Goal: Task Accomplishment & Management: Use online tool/utility

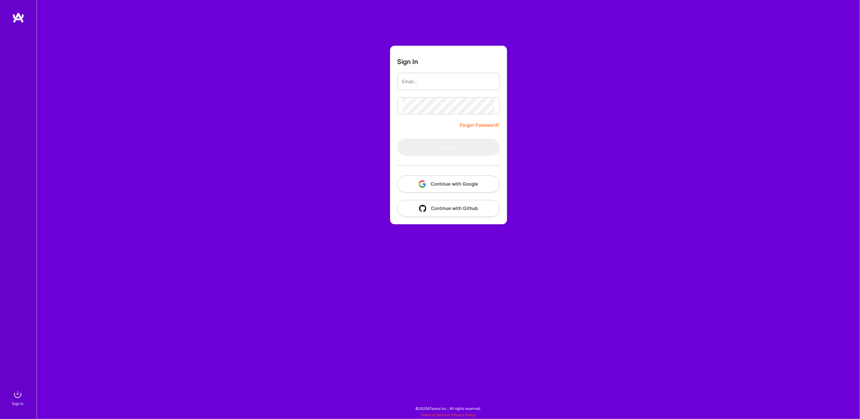
click at [448, 184] on button "Continue with Google" at bounding box center [449, 183] width 102 height 17
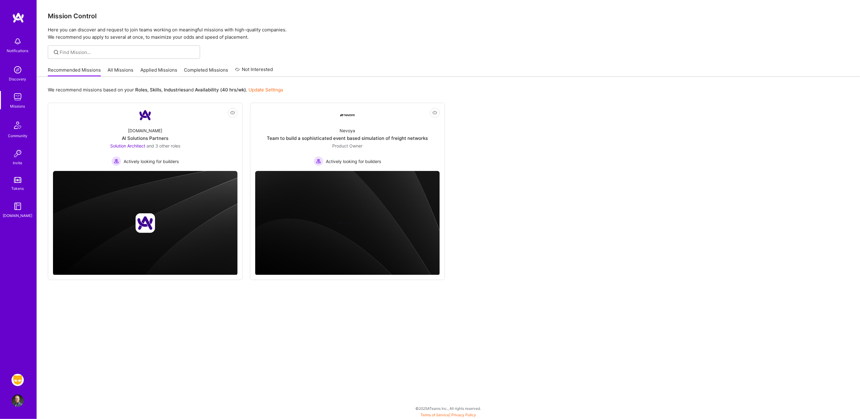
click at [16, 379] on img at bounding box center [18, 380] width 12 height 12
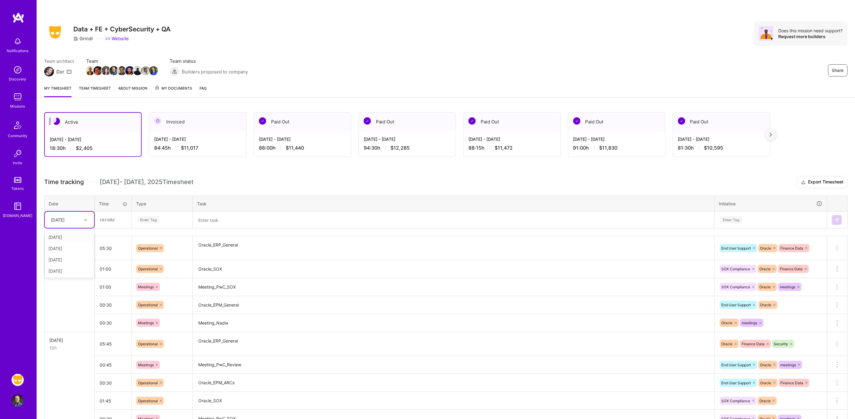
click at [78, 221] on div "[DATE]" at bounding box center [65, 220] width 34 height 10
click at [62, 270] on div "[DATE]" at bounding box center [69, 270] width 49 height 11
click at [115, 215] on input "text" at bounding box center [113, 220] width 36 height 16
type input "04:00"
type input "op"
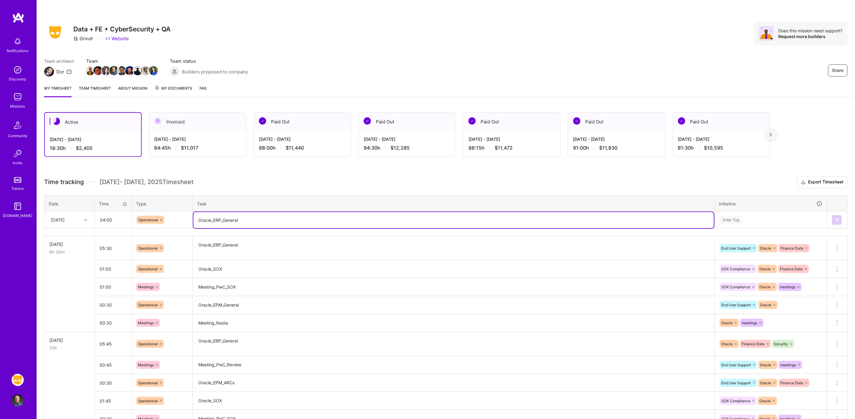
type textarea "Oracle_ERP_General"
click at [739, 224] on div "Enter Tag" at bounding box center [771, 220] width 112 height 16
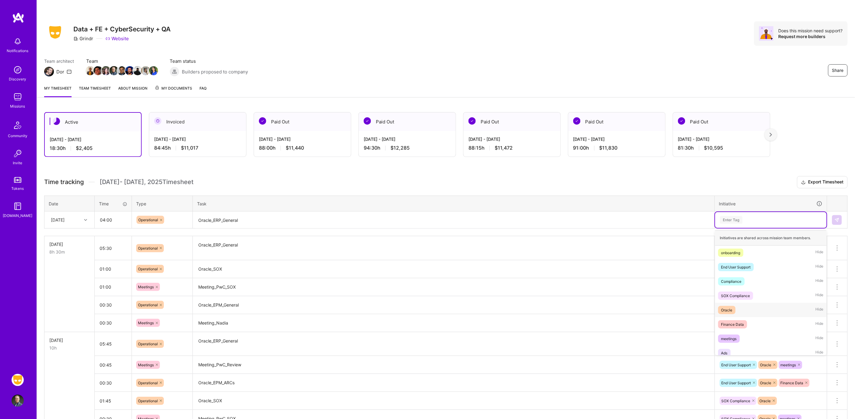
click at [727, 311] on div "Oracle" at bounding box center [726, 310] width 11 height 6
type input "fina"
type input "end"
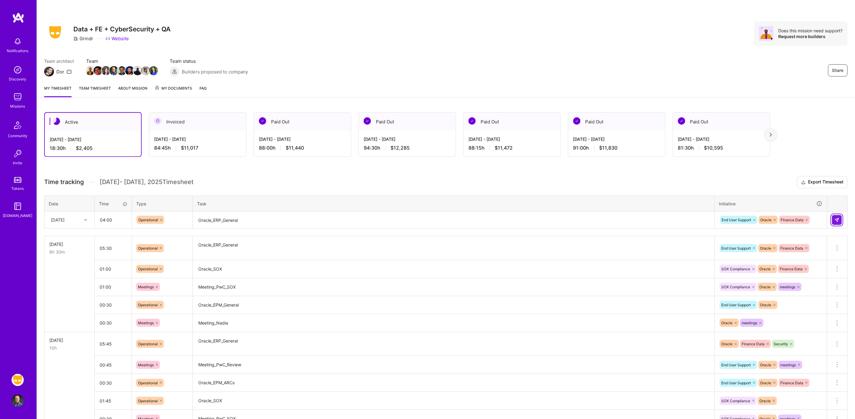
click at [837, 218] on img at bounding box center [837, 220] width 5 height 5
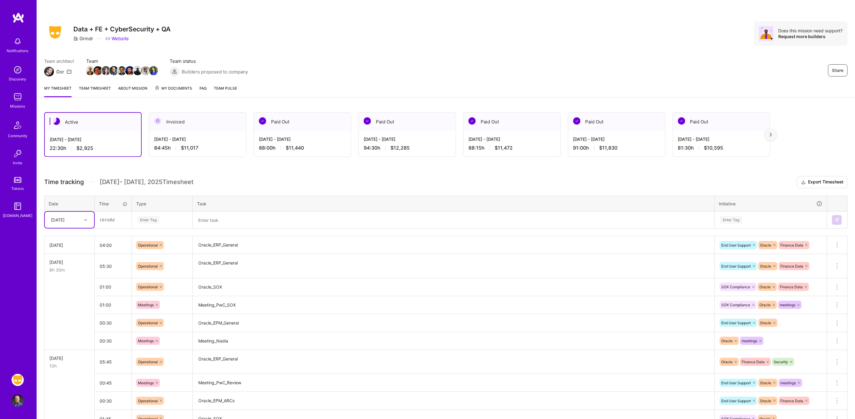
click at [140, 220] on div "Enter Tag" at bounding box center [148, 219] width 23 height 9
click at [119, 218] on input "text" at bounding box center [113, 220] width 36 height 16
click at [116, 220] on input "text" at bounding box center [113, 220] width 36 height 16
type input "00:30"
type input "meet"
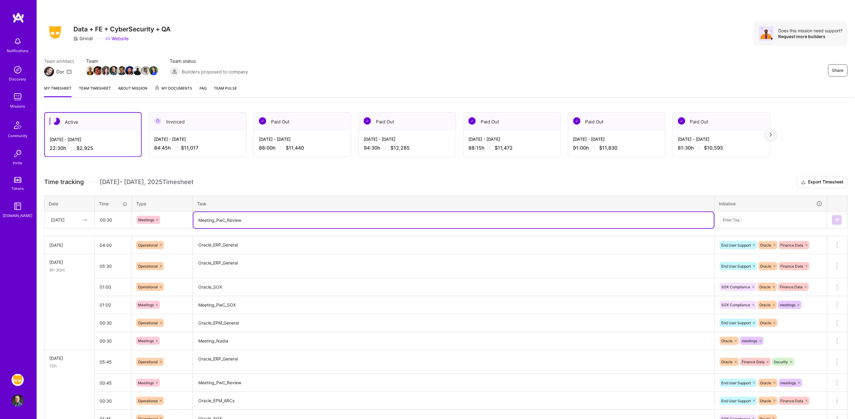
type textarea "Meeting_PwC_Review"
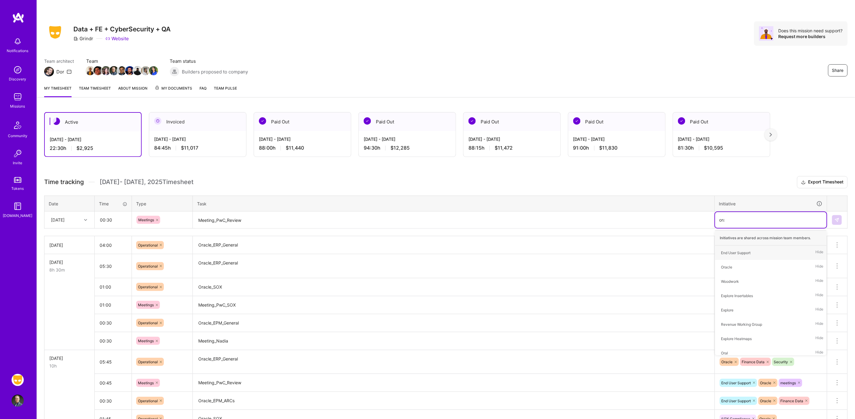
type input "orac"
type input "meet"
type input "end"
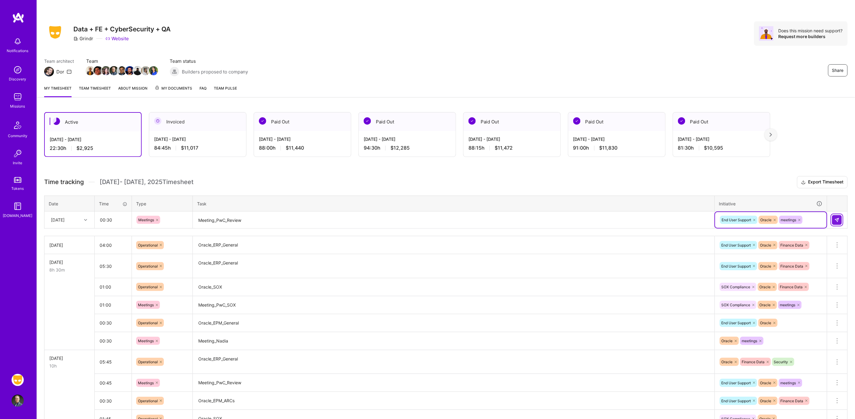
click at [836, 218] on img at bounding box center [837, 220] width 5 height 5
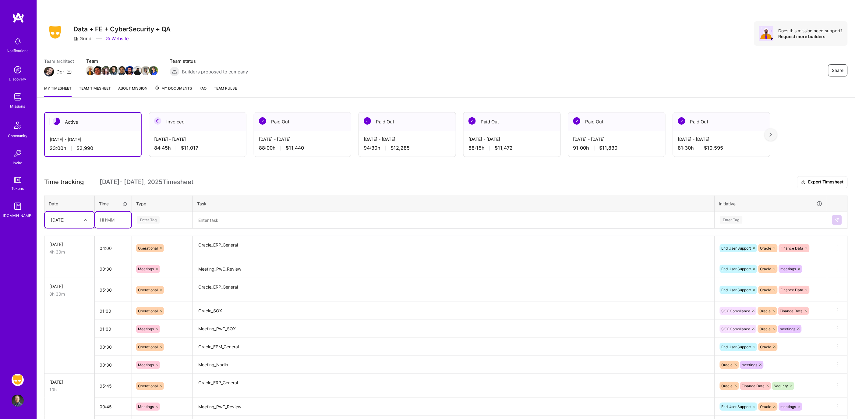
click at [115, 217] on input "text" at bounding box center [113, 220] width 36 height 16
type input "01:00"
type input "op"
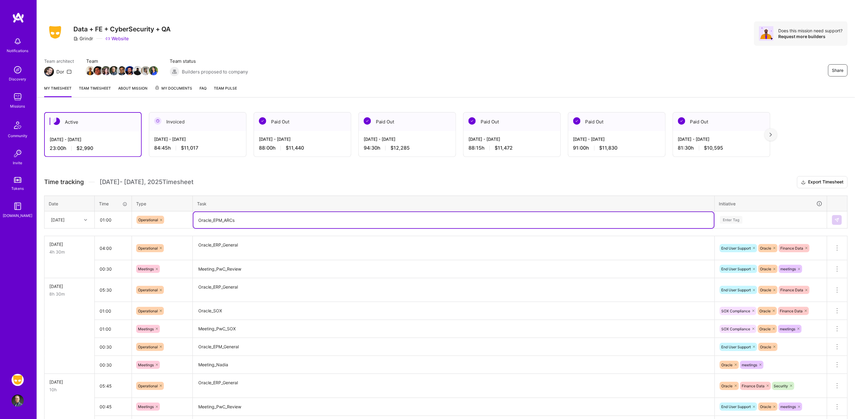
type textarea "Oracle_EPM_ARCs"
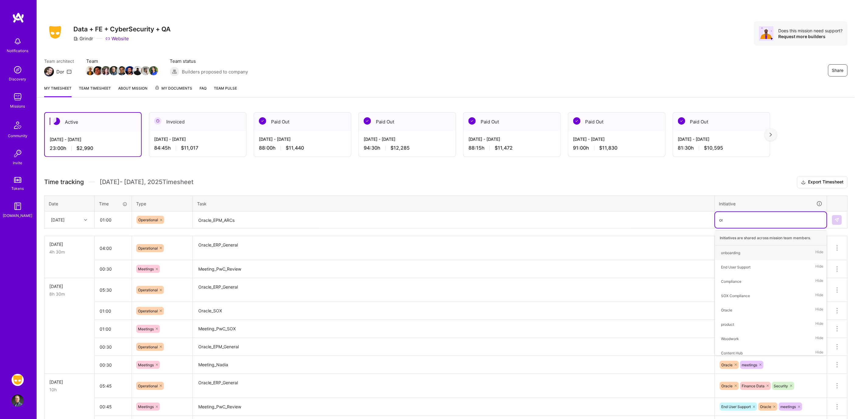
type input "ora"
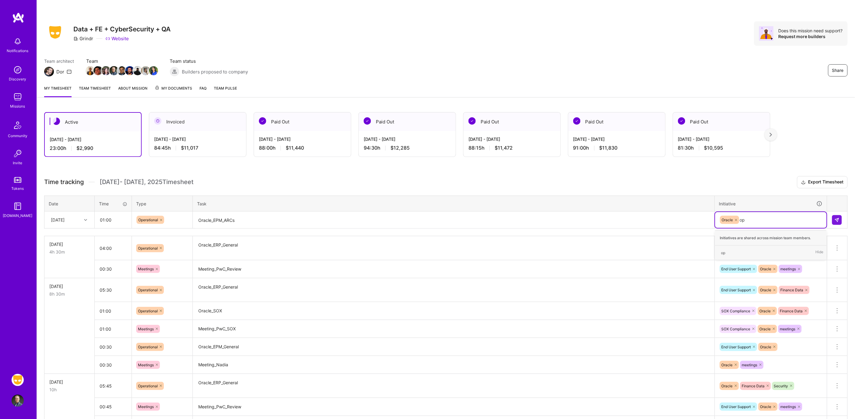
type input "o"
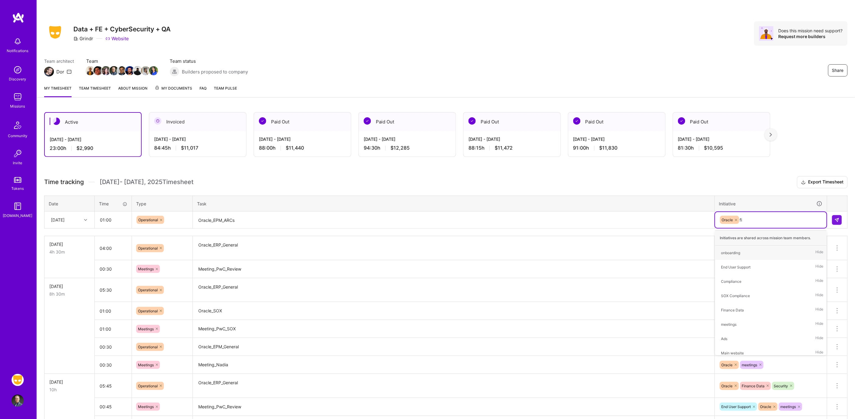
type input "fina"
type input "end"
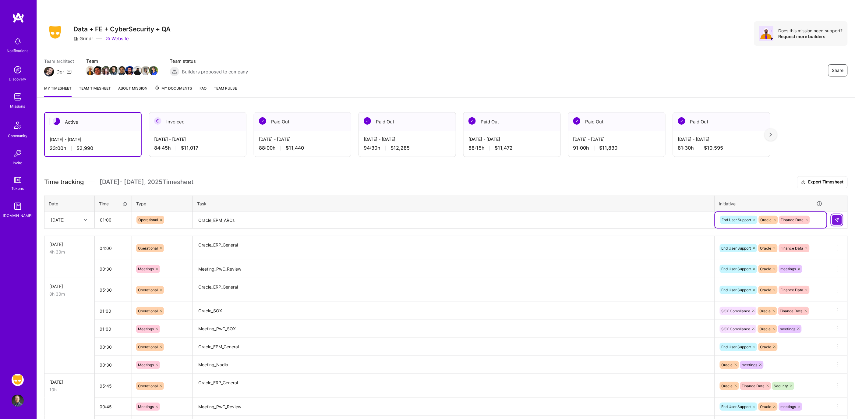
click at [839, 218] on img at bounding box center [837, 220] width 5 height 5
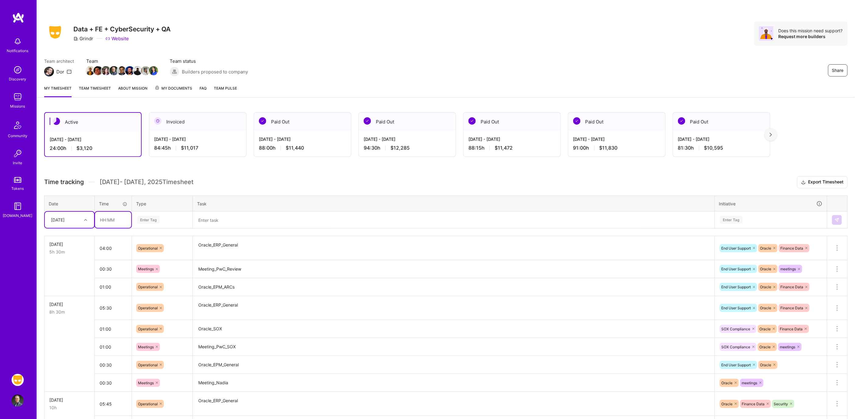
click at [126, 221] on input "text" at bounding box center [113, 220] width 36 height 16
type input "01:00"
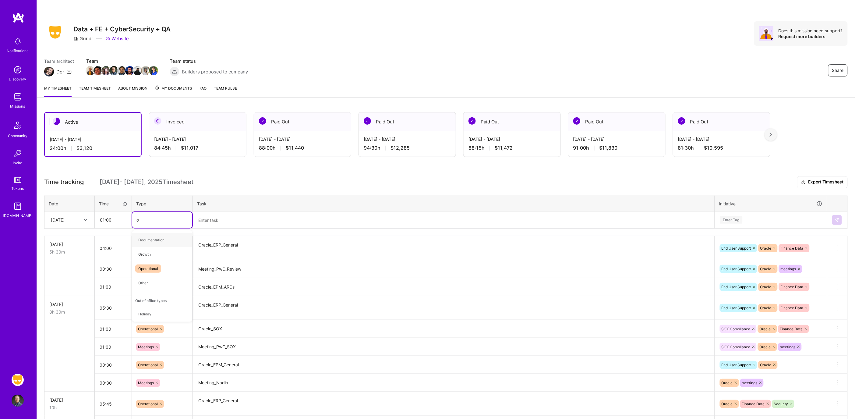
type input "op"
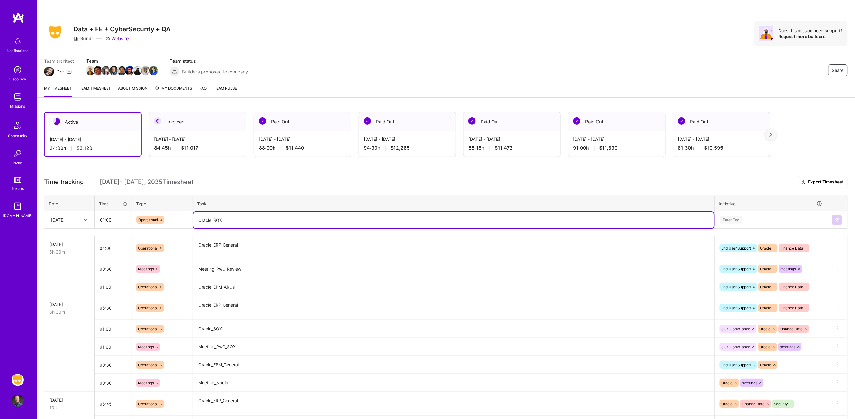
type textarea "Oracle_SOX"
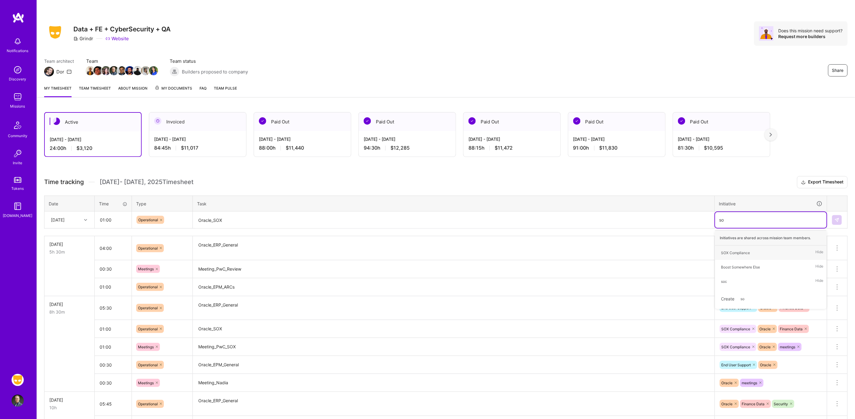
type input "sox"
type input "ora"
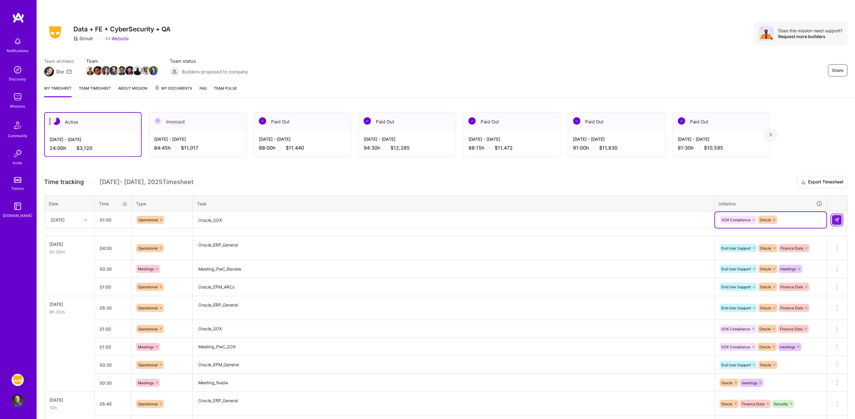
click at [832, 221] on button at bounding box center [837, 220] width 10 height 10
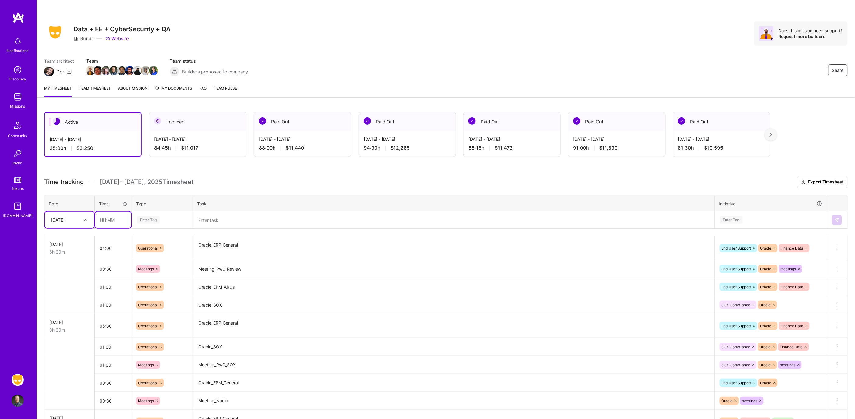
click at [110, 220] on input "text" at bounding box center [113, 220] width 36 height 16
type input "00:30"
type input "meetin"
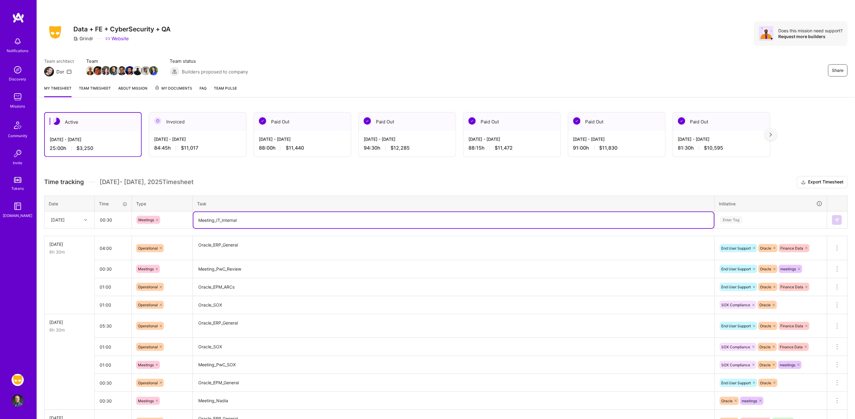
type textarea "Meeting_IT_Internal"
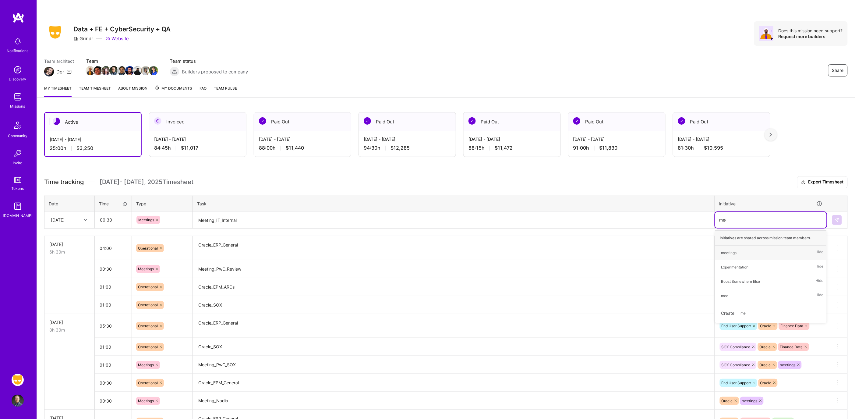
type input "meet"
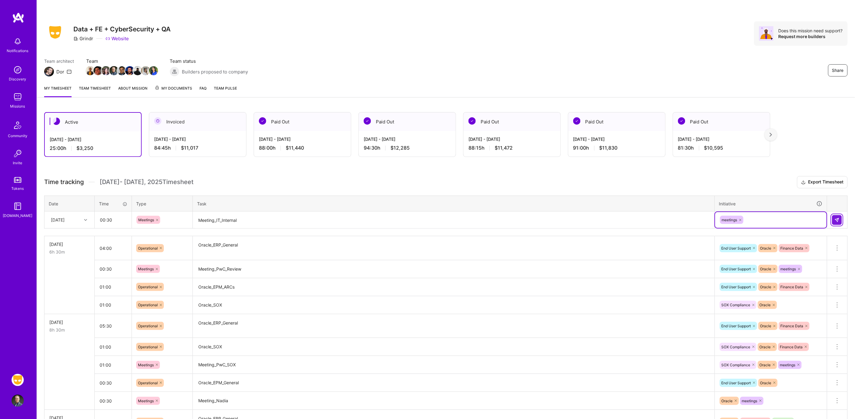
drag, startPoint x: 840, startPoint y: 222, endPoint x: 829, endPoint y: 223, distance: 11.0
click at [840, 222] on button at bounding box center [837, 220] width 10 height 10
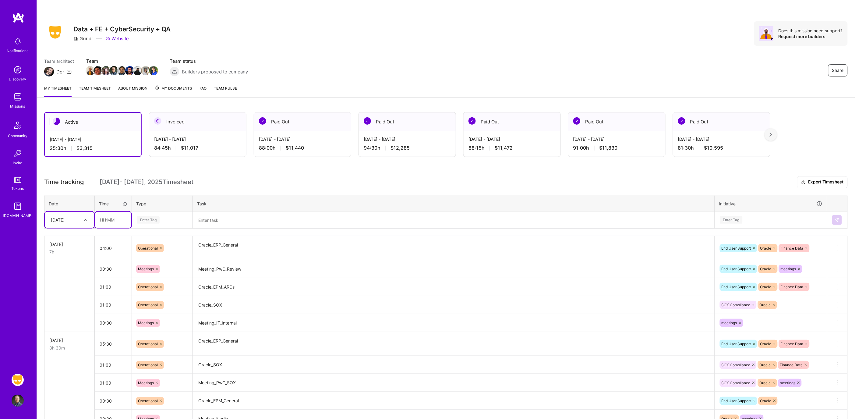
click at [106, 220] on input "text" at bounding box center [113, 220] width 36 height 16
type input "00:30"
type input "meetin"
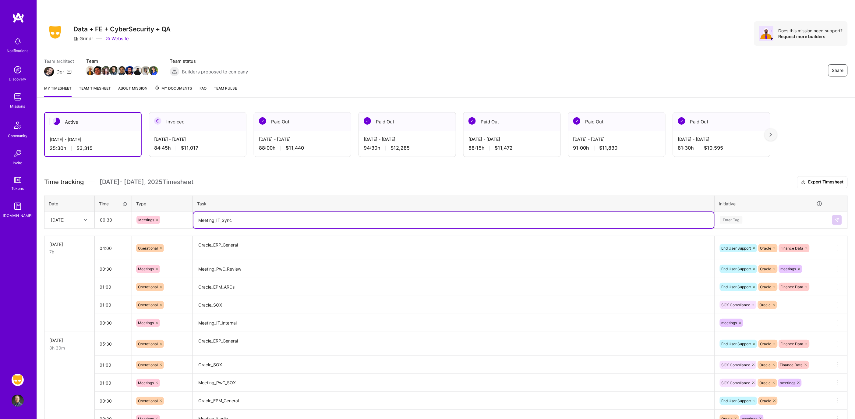
type textarea "Meeting_IT_Sync"
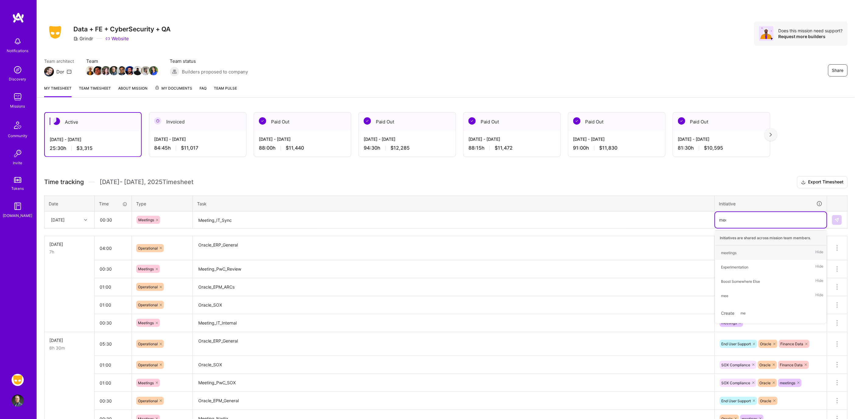
type input "meetin"
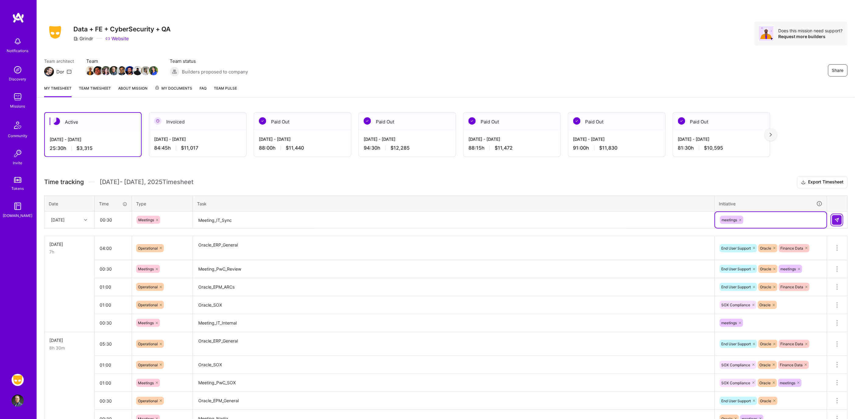
click at [838, 218] on img at bounding box center [837, 220] width 5 height 5
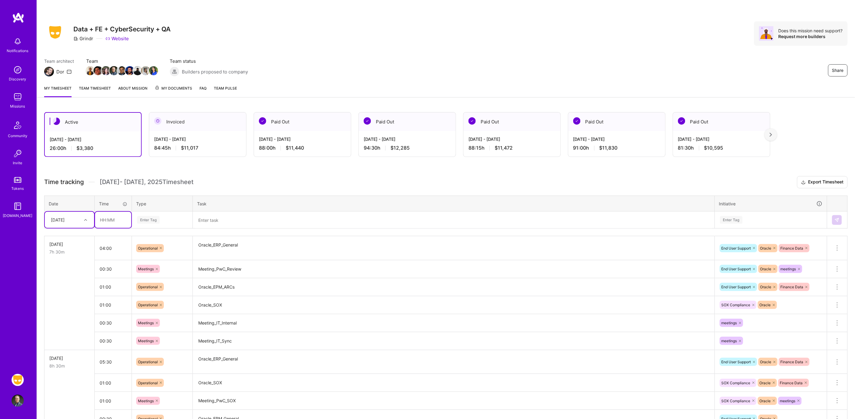
click at [111, 215] on input "text" at bounding box center [113, 220] width 36 height 16
type input "01:00"
type input "meet"
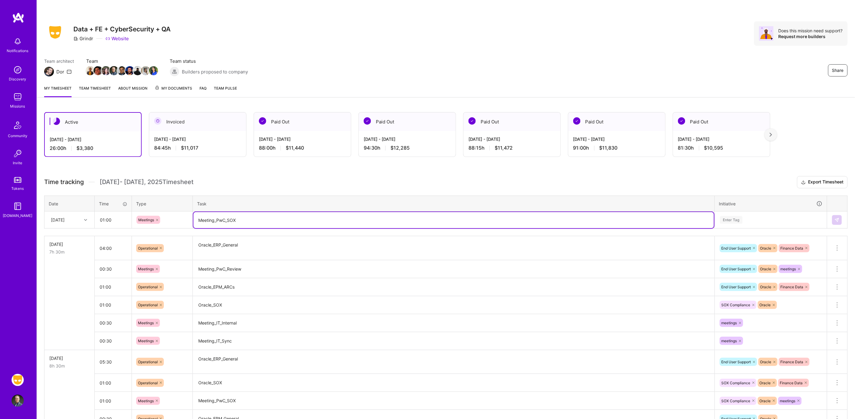
type textarea "Meeting_PwC_SOX"
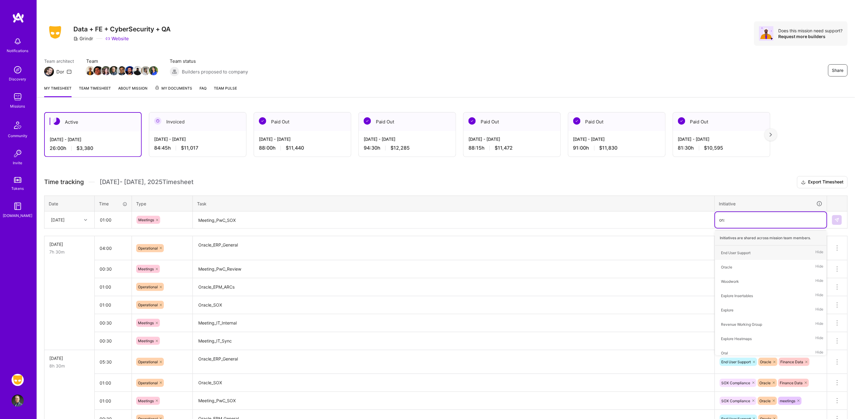
type input "orac"
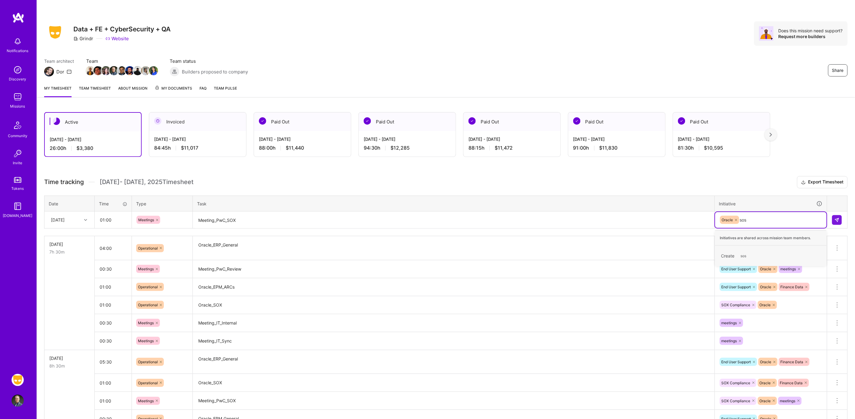
type input "so"
type input "meet"
click at [838, 221] on img at bounding box center [837, 220] width 5 height 5
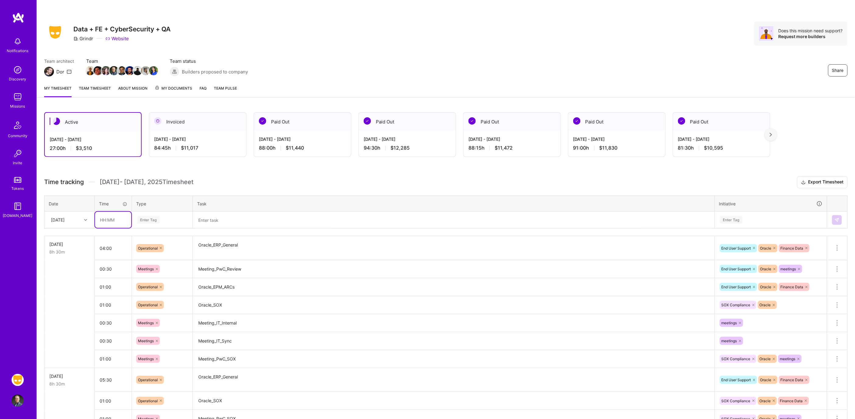
click at [111, 218] on input "text" at bounding box center [113, 220] width 36 height 16
drag, startPoint x: 103, startPoint y: 214, endPoint x: 118, endPoint y: 219, distance: 15.3
click at [103, 214] on input "text" at bounding box center [113, 220] width 36 height 16
type input "06:30"
type input "op"
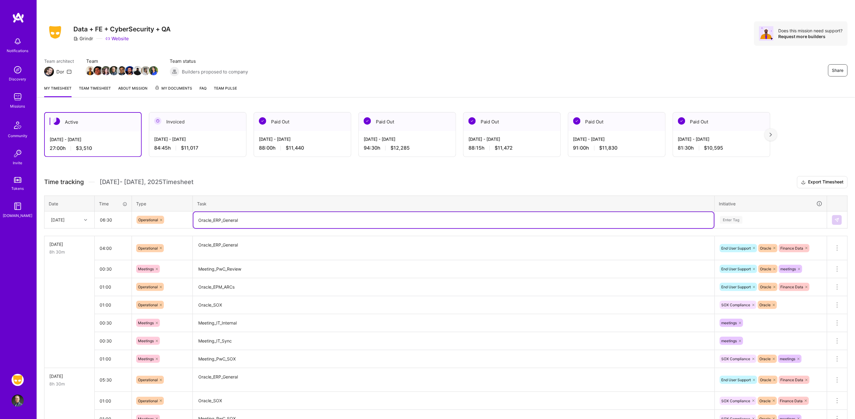
type textarea "Oracle_ERP_General"
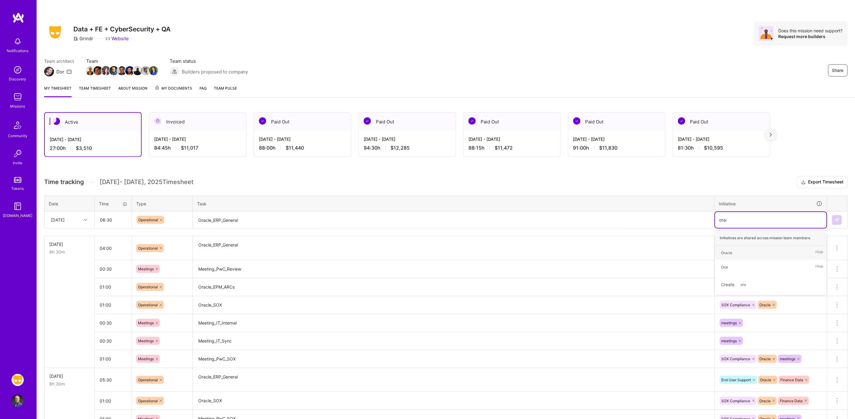
type input "oracl"
type input "fina"
type input "s"
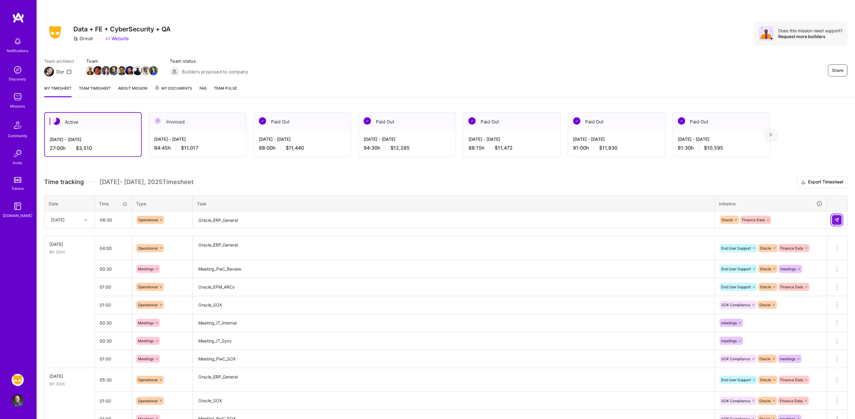
click at [837, 221] on img at bounding box center [837, 220] width 5 height 5
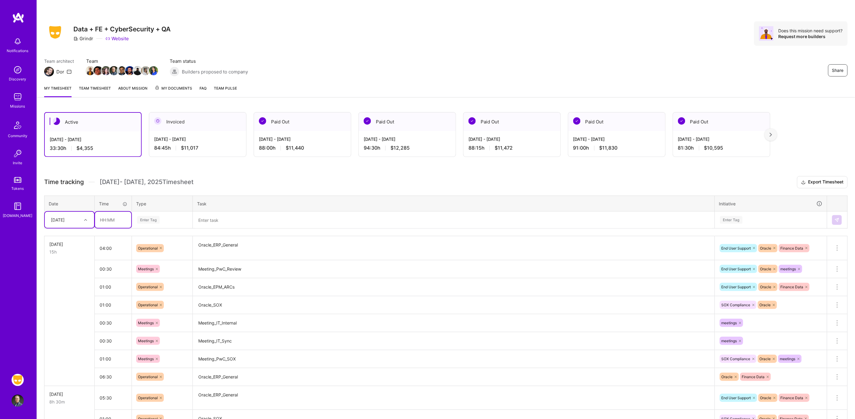
click at [119, 217] on input "text" at bounding box center [113, 220] width 36 height 16
type input "00:15"
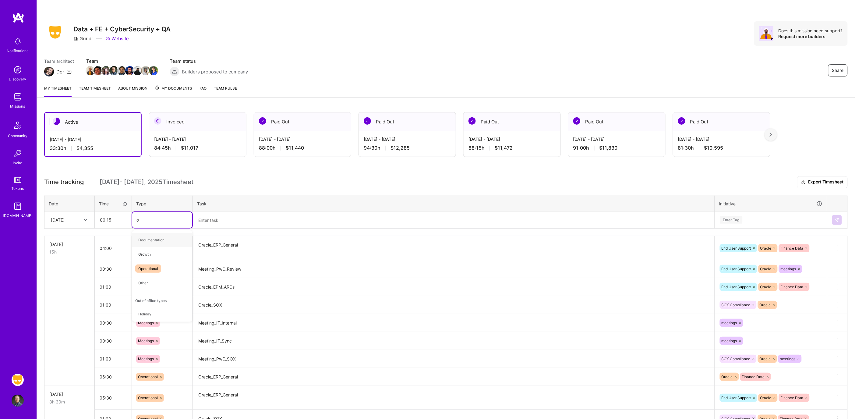
type input "op"
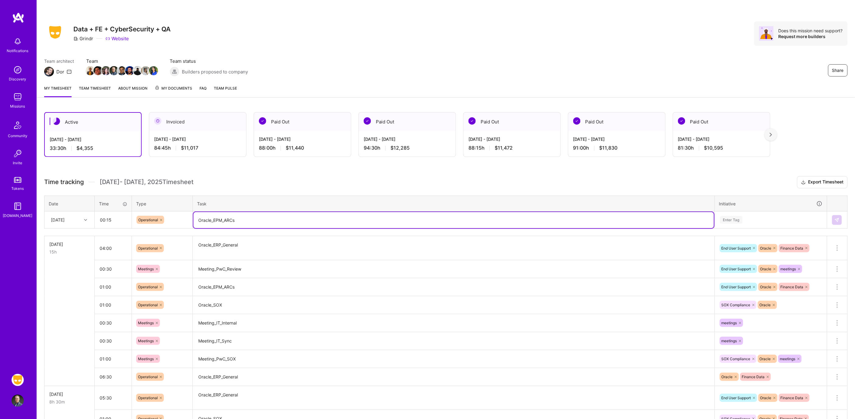
type textarea "Oracle_EPM_ARCs"
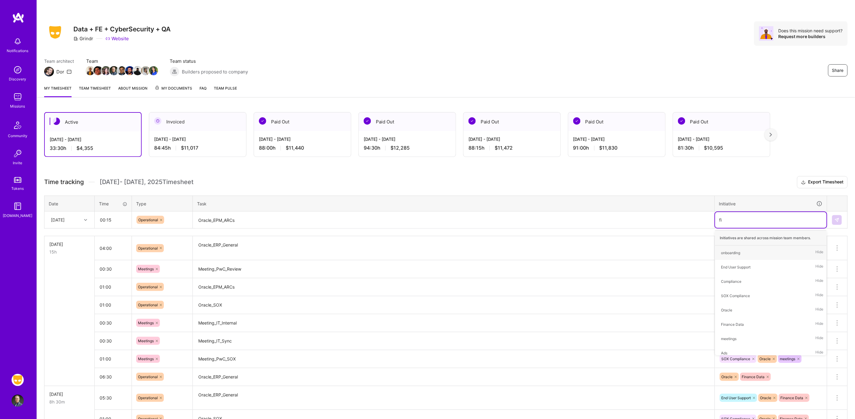
type input "fina"
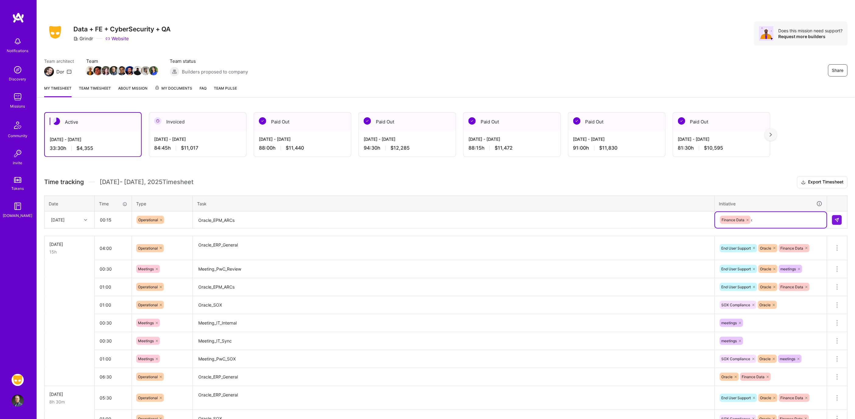
type input "or"
click at [754, 219] on icon at bounding box center [755, 220] width 4 height 4
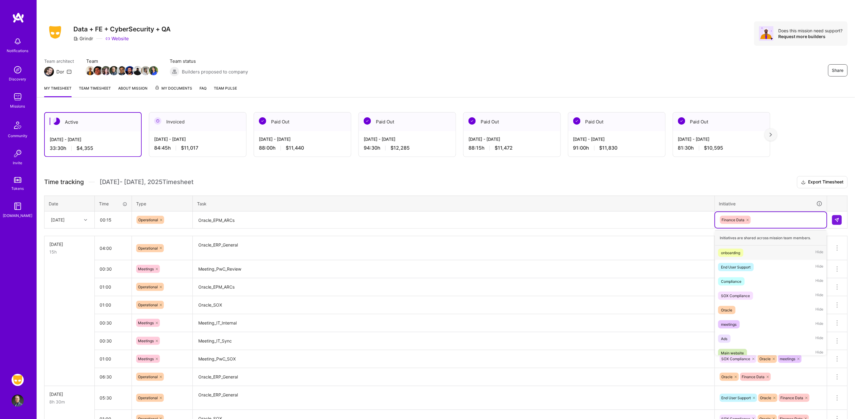
click at [760, 219] on div "Finance Data" at bounding box center [771, 219] width 103 height 9
type input "oracl"
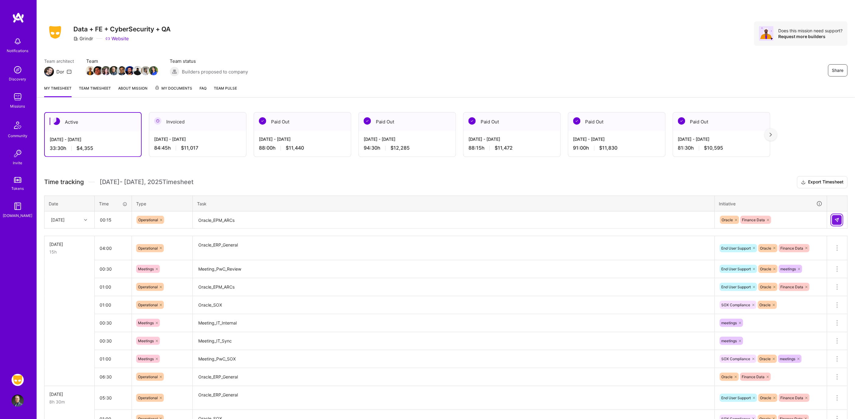
click at [840, 219] on button at bounding box center [837, 220] width 10 height 10
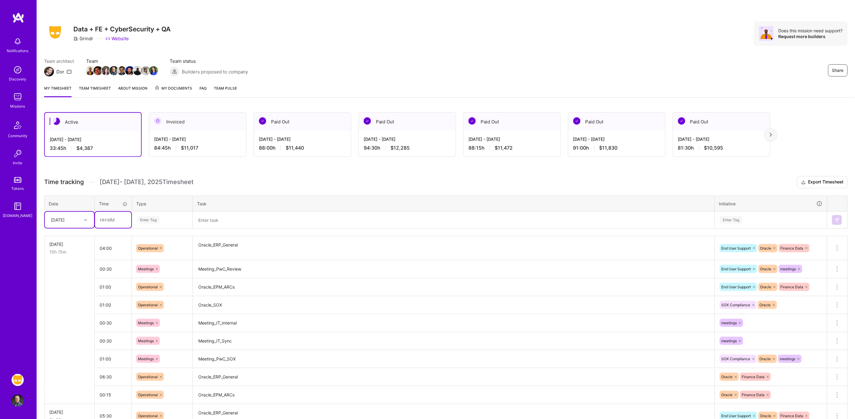
click at [118, 219] on input "text" at bounding box center [113, 220] width 36 height 16
type input "03:00"
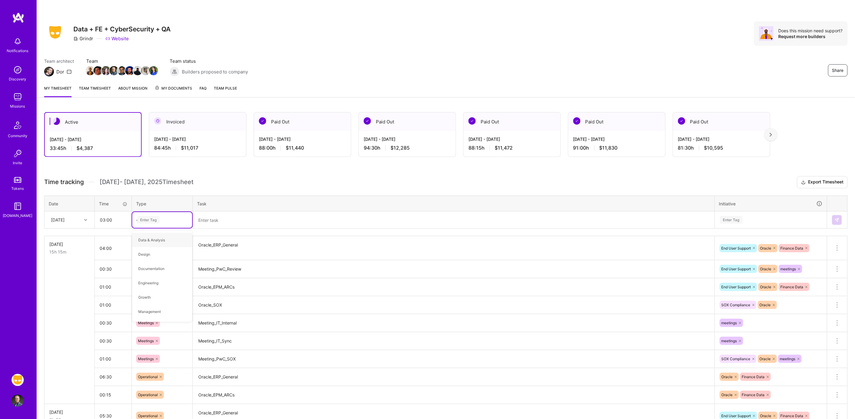
type input "op"
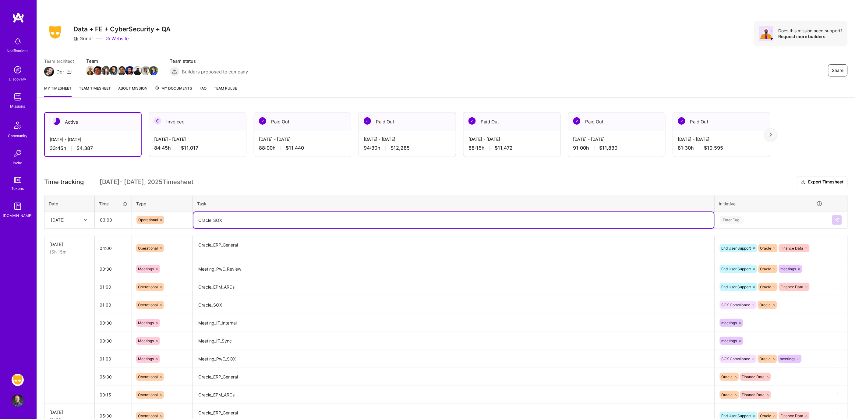
type textarea "Oracle_SOX"
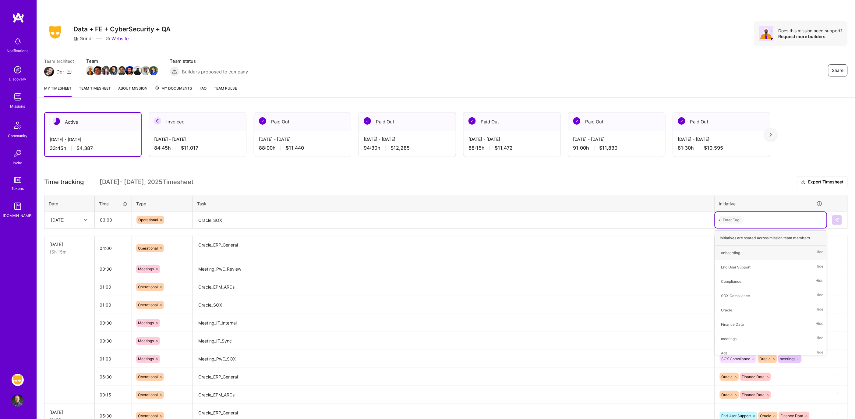
type input "ora"
type input "sox"
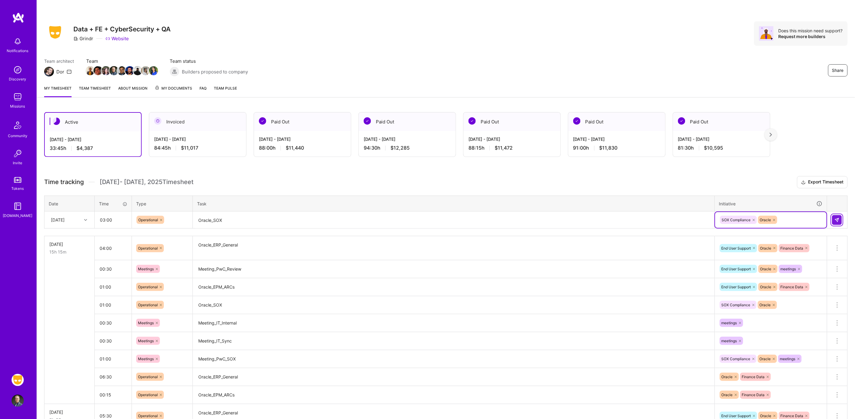
click at [838, 217] on button at bounding box center [837, 220] width 10 height 10
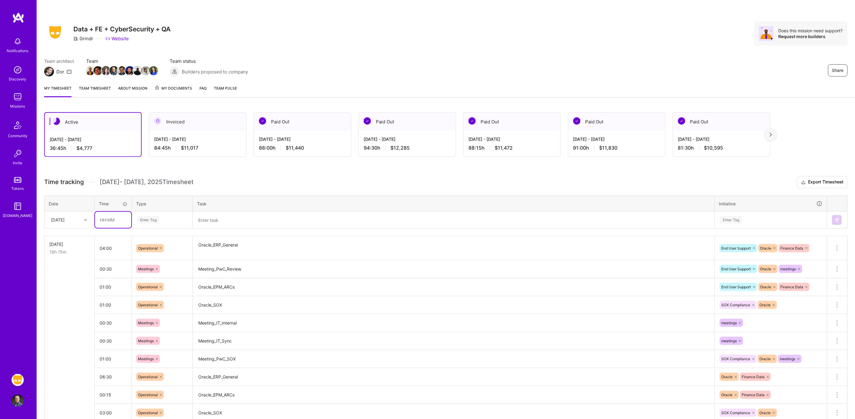
click at [108, 218] on input "text" at bounding box center [113, 220] width 36 height 16
type input "00:30"
type input "mee"
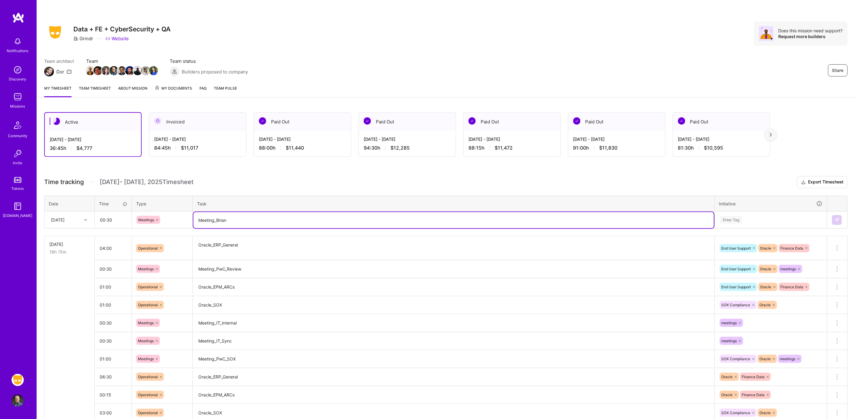
type textarea "Meeting_Brian"
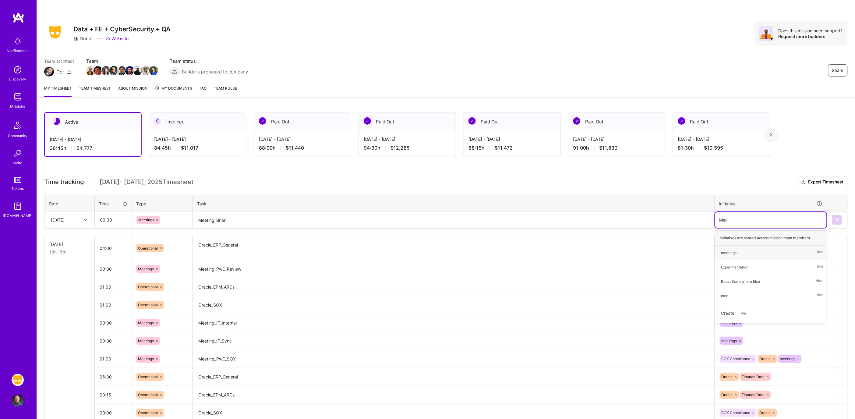
type input "Meet"
type input "end"
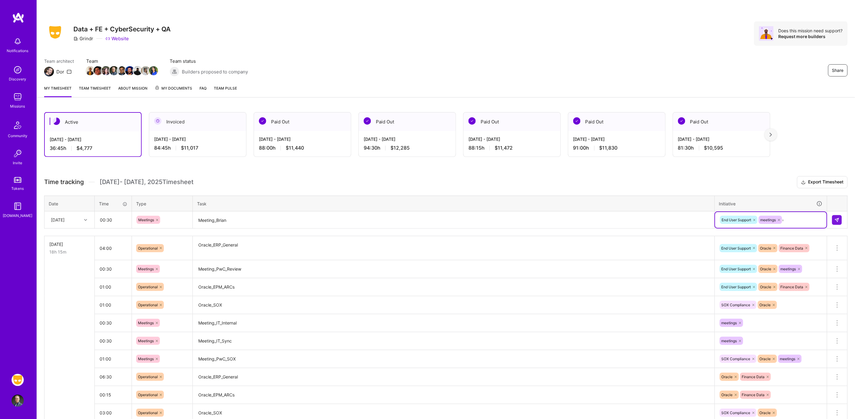
type input "ora"
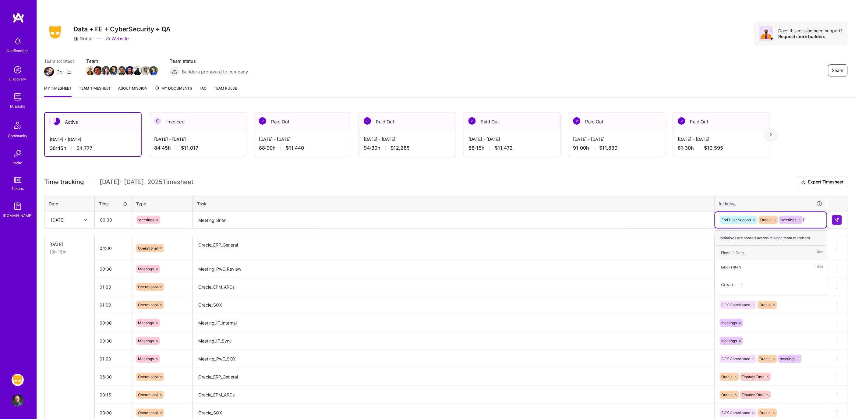
type input "fina"
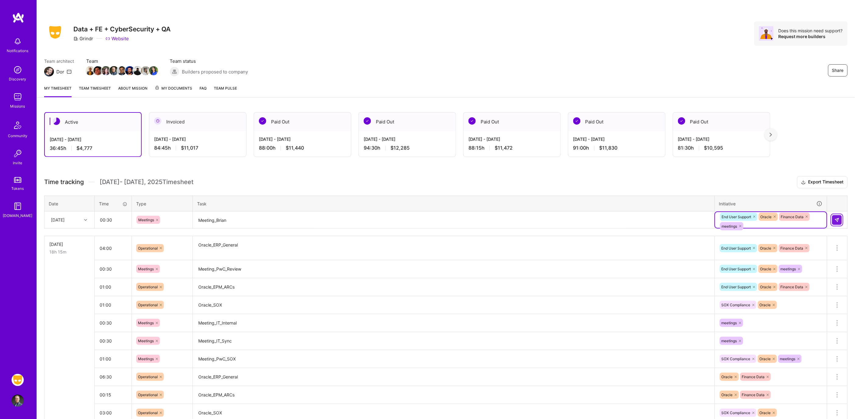
click at [837, 221] on img at bounding box center [837, 220] width 5 height 5
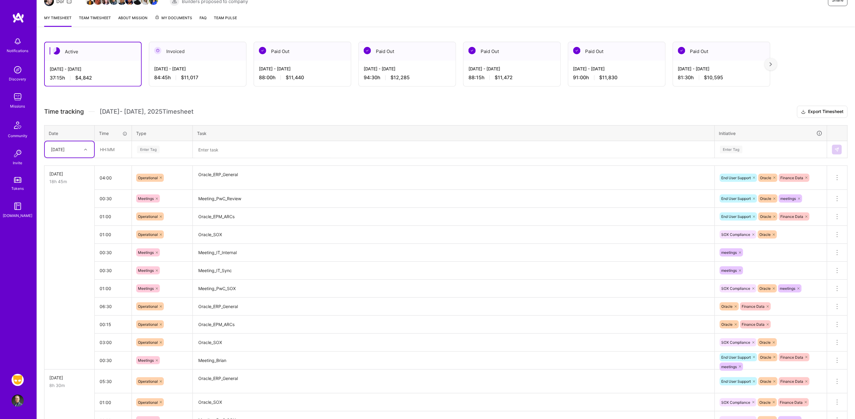
scroll to position [68, 0]
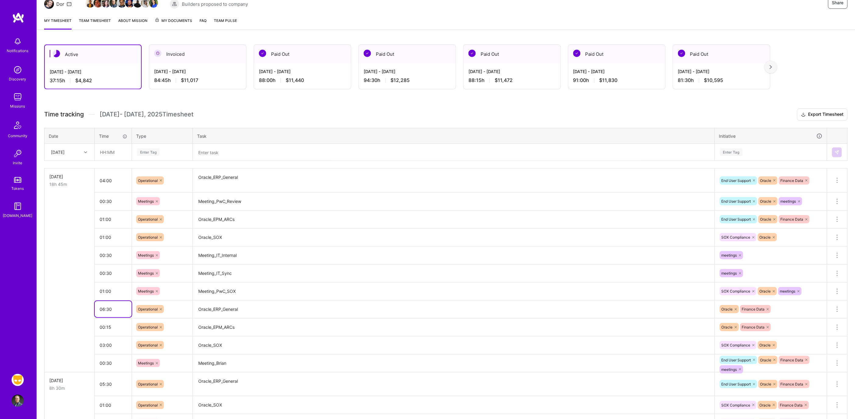
click at [121, 306] on input "06:30" at bounding box center [113, 309] width 37 height 16
click at [837, 309] on icon at bounding box center [837, 309] width 7 height 7
click at [829, 317] on button "Delete row" at bounding box center [823, 319] width 32 height 15
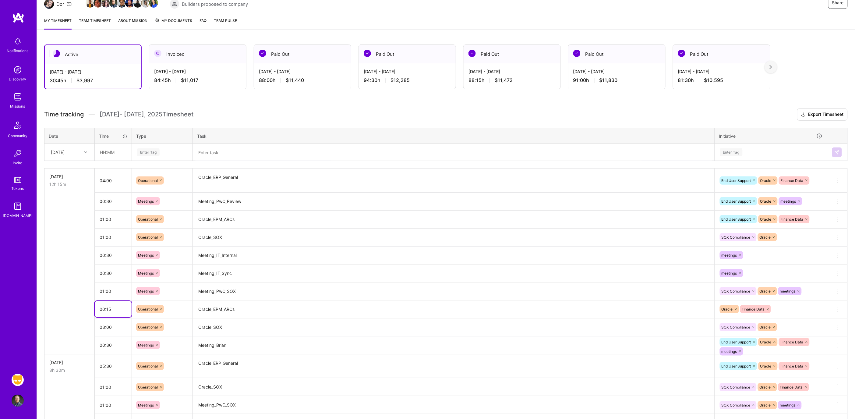
click at [104, 309] on input "00:15" at bounding box center [113, 309] width 37 height 16
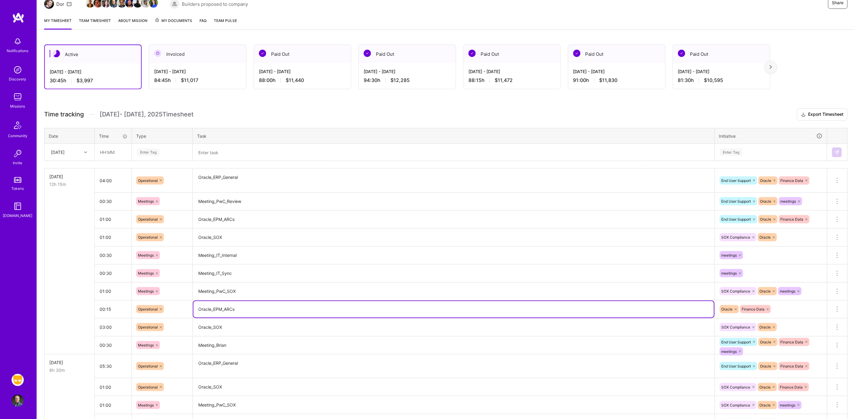
drag, startPoint x: 206, startPoint y: 308, endPoint x: 186, endPoint y: 295, distance: 24.3
click at [186, 295] on tbody "[DATE] 12h 15m 04:00 Operational Oracle_ERP_General End User Support Oracle Fin…" at bounding box center [445, 374] width 803 height 413
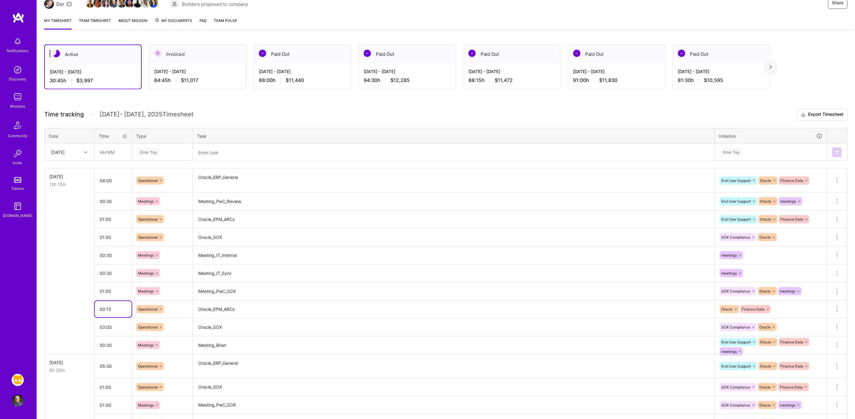
drag, startPoint x: 130, startPoint y: 306, endPoint x: 108, endPoint y: 306, distance: 21.6
click at [108, 306] on input "00:15" at bounding box center [113, 309] width 37 height 16
drag, startPoint x: 99, startPoint y: 306, endPoint x: 509, endPoint y: 297, distance: 410.2
click at [809, 309] on tr "00:15 Operational Oracle_EPM_ARCs Oracle Finance Data Delete row" at bounding box center [445, 309] width 803 height 18
click at [88, 153] on div at bounding box center [86, 152] width 9 height 8
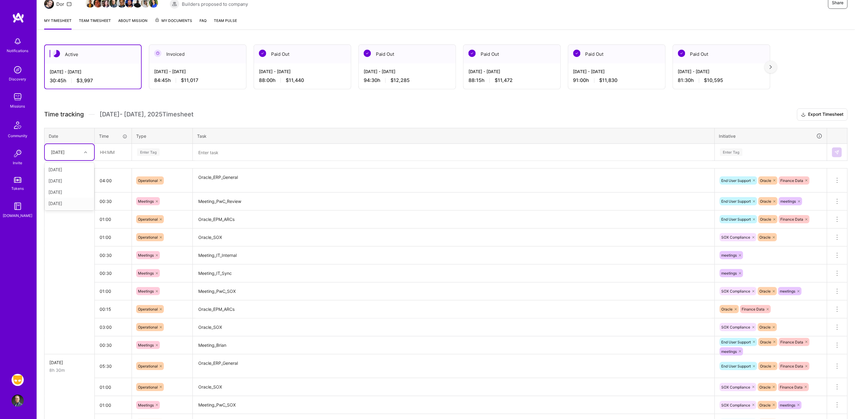
drag, startPoint x: 62, startPoint y: 202, endPoint x: 69, endPoint y: 204, distance: 6.6
click at [62, 202] on div "[DATE]" at bounding box center [69, 203] width 49 height 11
drag, startPoint x: 97, startPoint y: 308, endPoint x: 834, endPoint y: 317, distance: 737.4
click at [834, 317] on tbody "[DATE] 12h 15m 04:00 Operational Oracle_ERP_General End User Support Oracle Fin…" at bounding box center [445, 374] width 803 height 413
drag, startPoint x: 835, startPoint y: 310, endPoint x: 745, endPoint y: 154, distance: 180.0
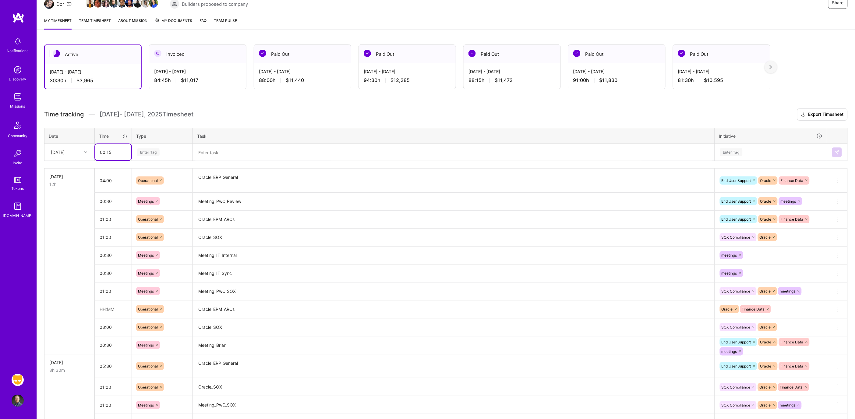
type input "00:15"
drag, startPoint x: 150, startPoint y: 310, endPoint x: 151, endPoint y: 150, distance: 159.7
drag, startPoint x: 151, startPoint y: 307, endPoint x: 151, endPoint y: 147, distance: 160.0
click at [839, 310] on icon at bounding box center [837, 309] width 7 height 7
click at [829, 320] on button "Delete row" at bounding box center [823, 319] width 32 height 15
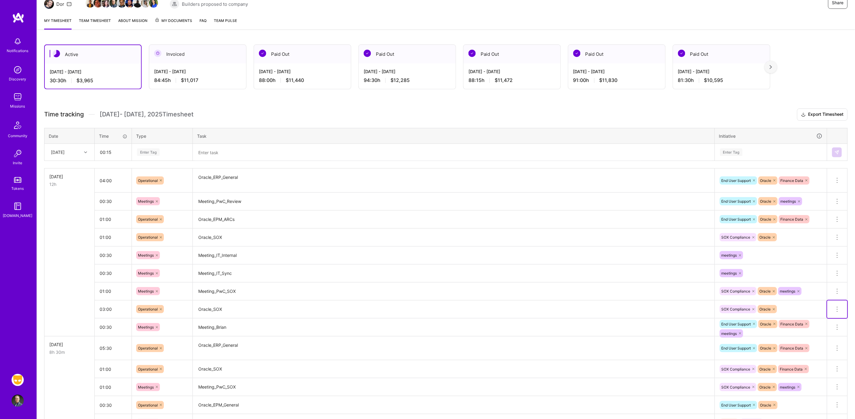
click at [840, 312] on span at bounding box center [837, 311] width 7 height 5
click at [813, 319] on button "Delete row" at bounding box center [823, 319] width 32 height 15
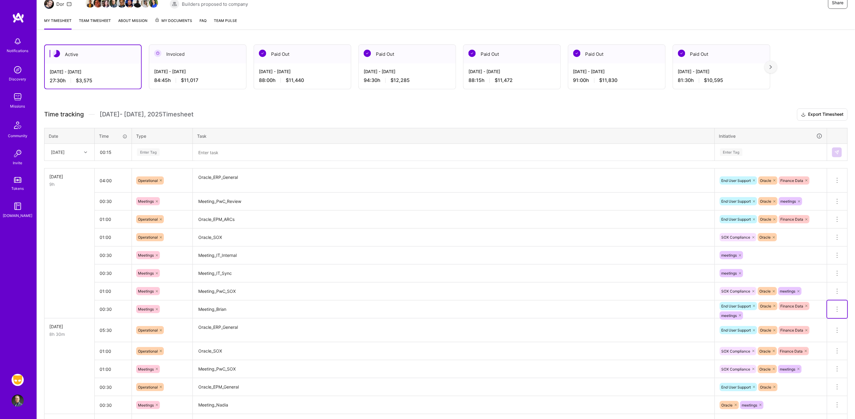
click at [836, 310] on icon at bounding box center [837, 309] width 7 height 7
click at [822, 316] on button "Delete row" at bounding box center [823, 319] width 32 height 15
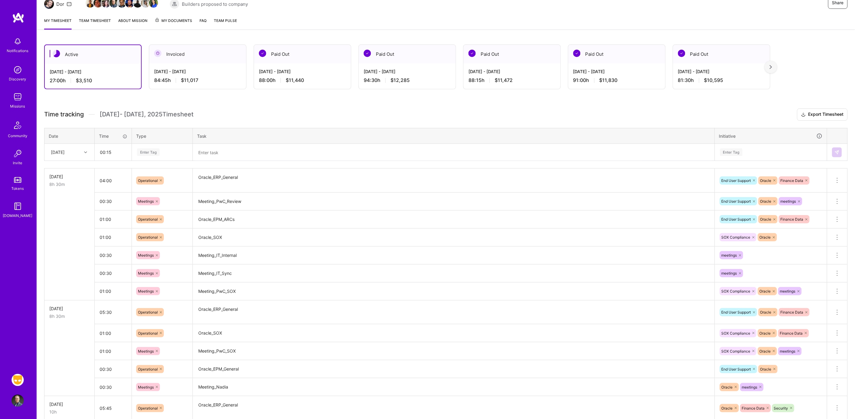
click at [151, 148] on div "Enter Tag" at bounding box center [148, 151] width 23 height 9
type input "op"
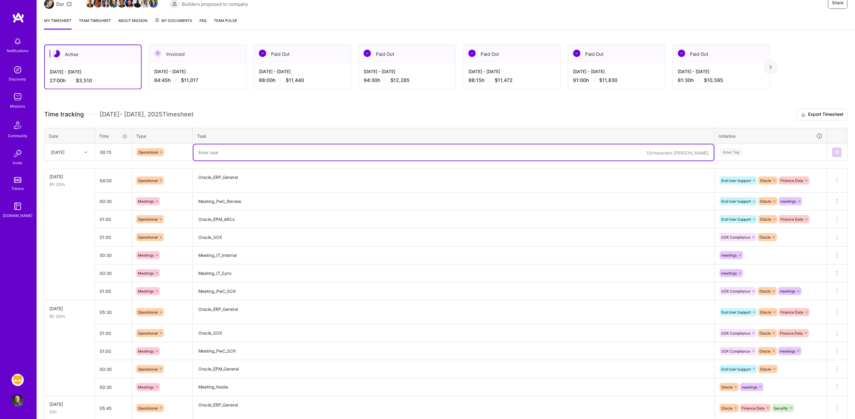
type textarea "r"
type textarea "Oracle_EPM_ARCs"
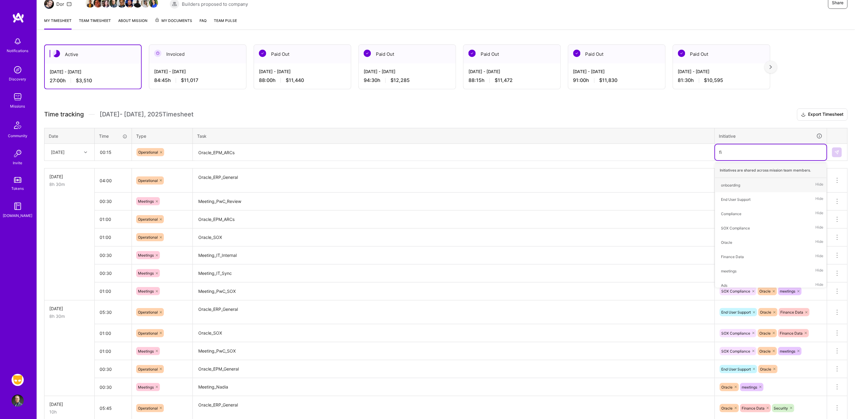
type input "fina"
type input "ora"
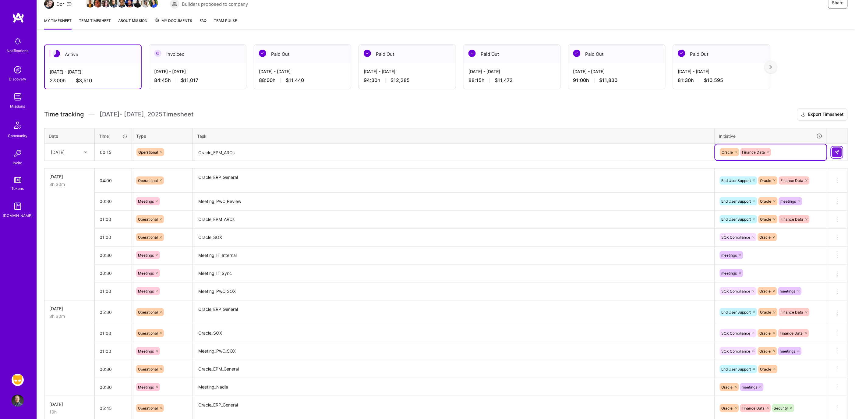
click at [838, 154] on button at bounding box center [837, 152] width 10 height 10
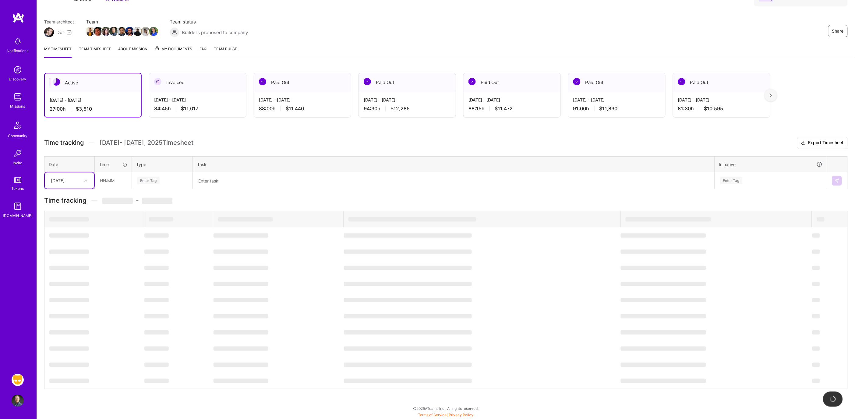
scroll to position [50, 0]
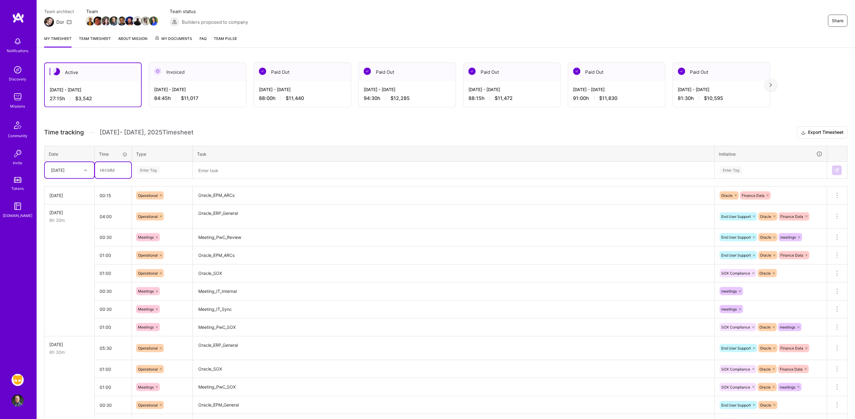
click at [107, 163] on input "text" at bounding box center [113, 170] width 36 height 16
type input "06:30"
type input "op"
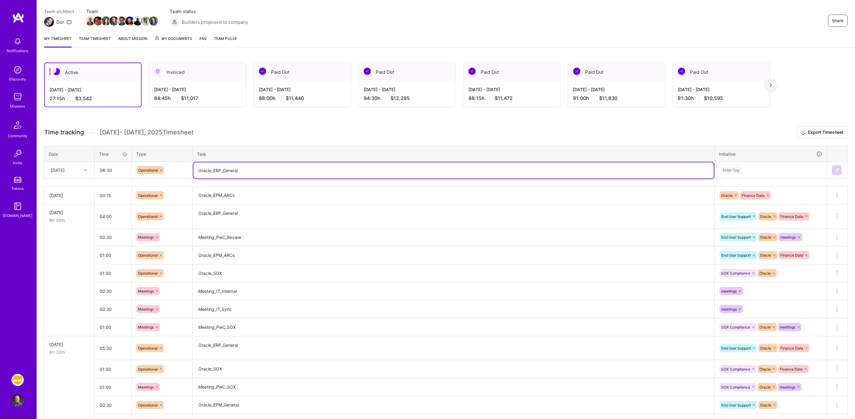
type textarea "Oracle_ERP_General"
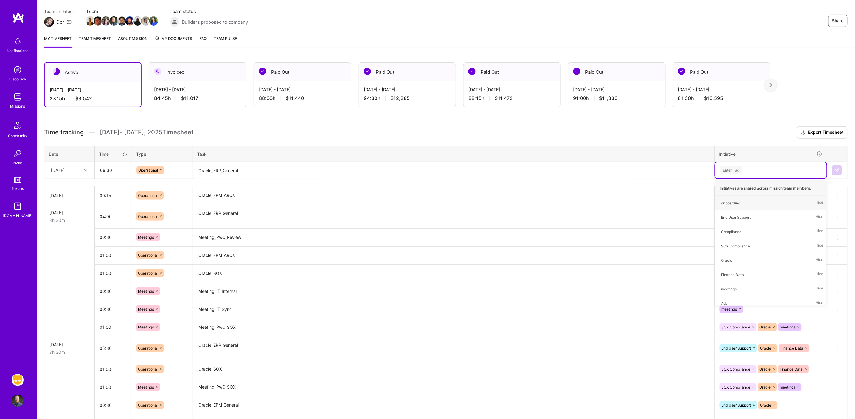
type input "E"
type input "end"
type input "oracl"
type input "fina"
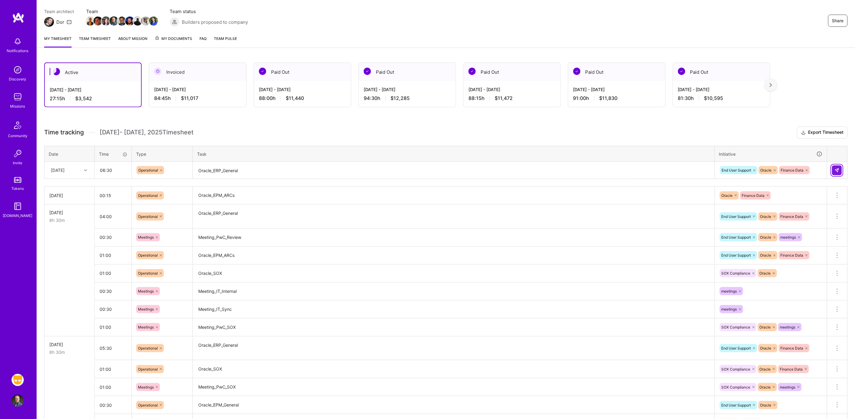
click at [837, 169] on img at bounding box center [837, 170] width 5 height 5
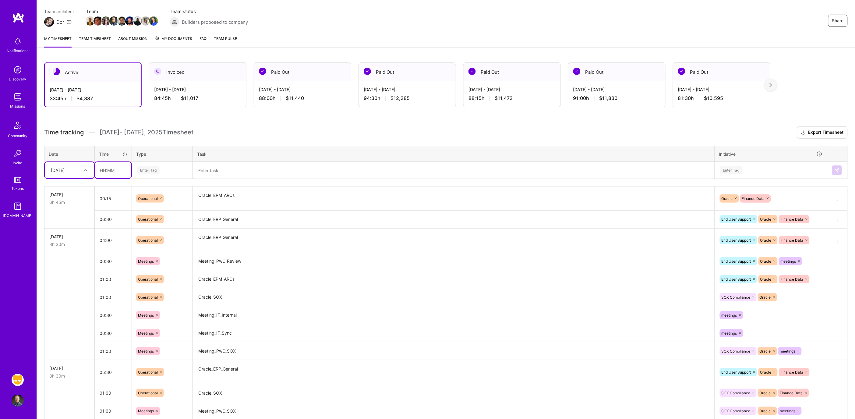
click at [126, 169] on input "text" at bounding box center [113, 170] width 36 height 16
type input "03:00"
type input "o"
type input "op"
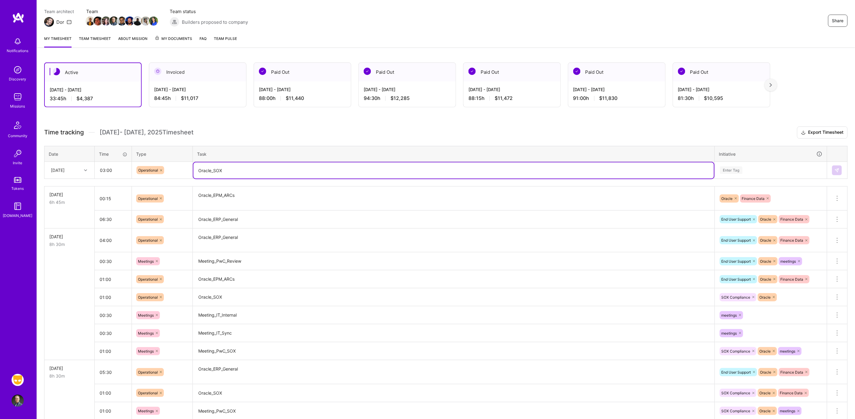
type textarea "Oracle_SOX"
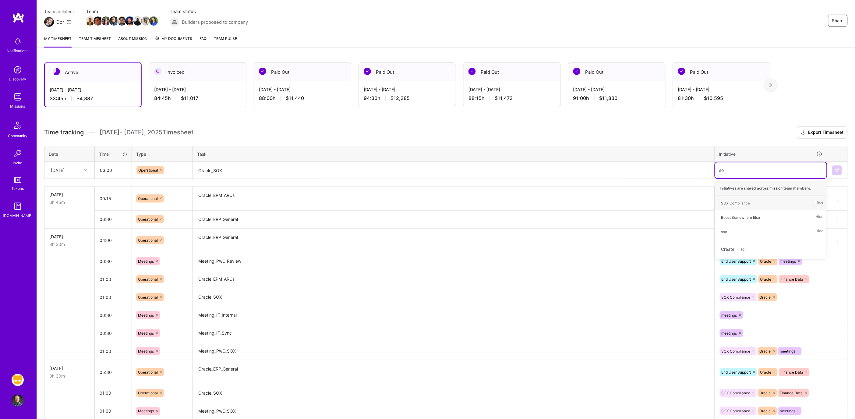
type input "sox"
type input "ora"
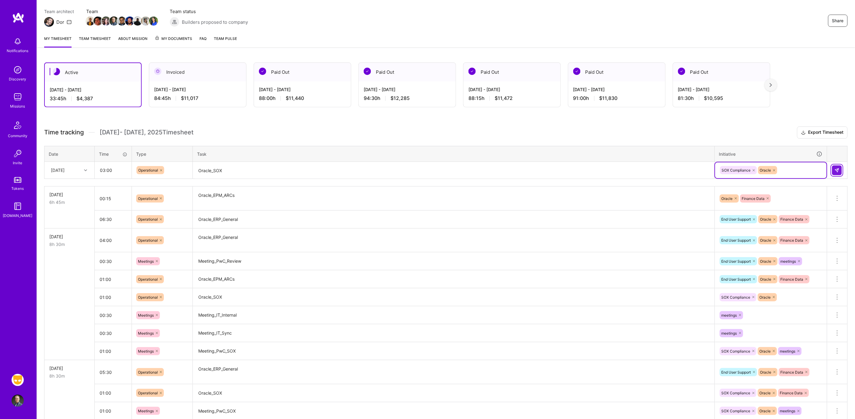
click at [837, 168] on img at bounding box center [837, 170] width 5 height 5
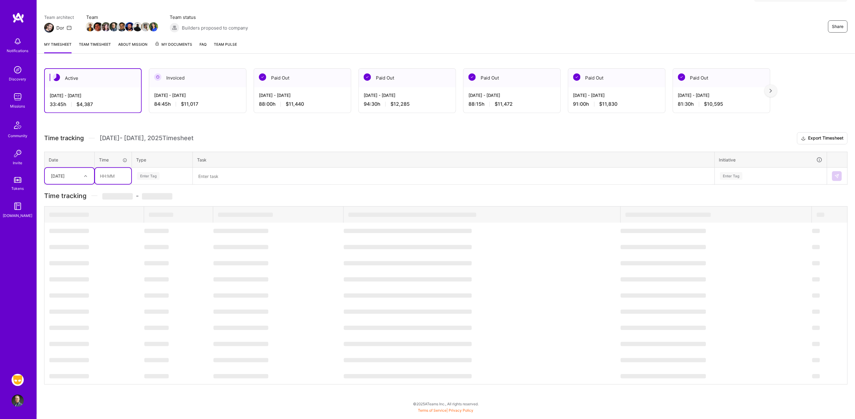
click at [115, 171] on input "text" at bounding box center [113, 176] width 36 height 16
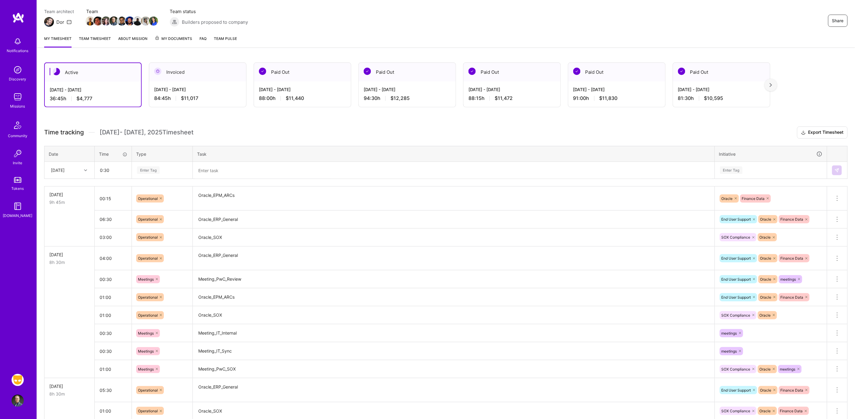
type input "00:30"
type input "meet"
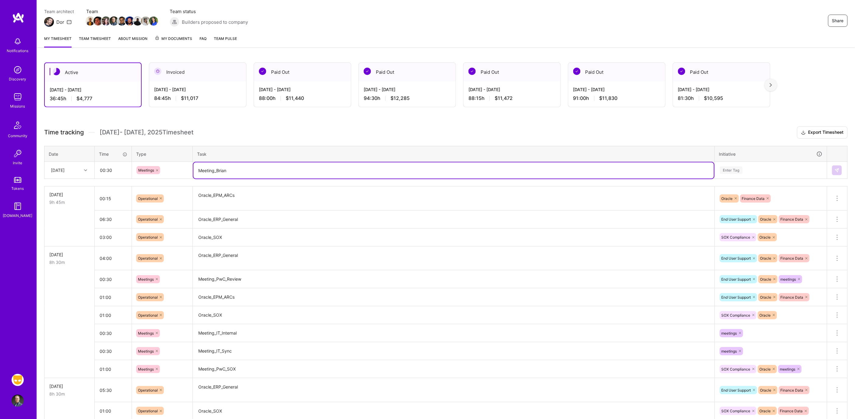
type textarea "Meeting_Brian"
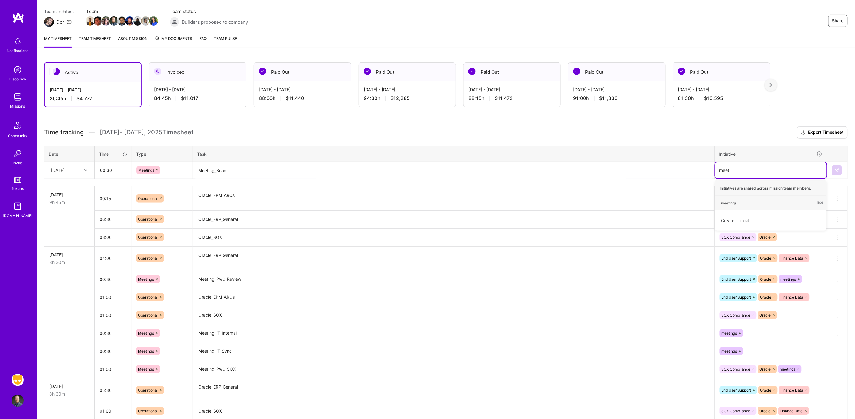
type input "meetin"
type input "orac"
type input "end"
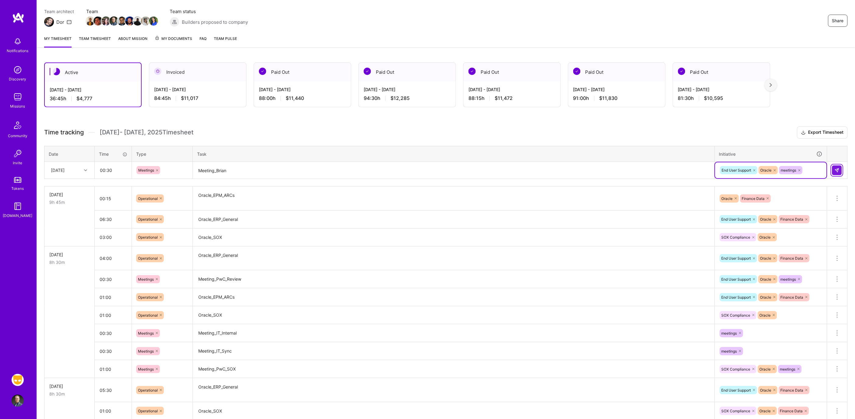
click at [838, 169] on img at bounding box center [837, 170] width 5 height 5
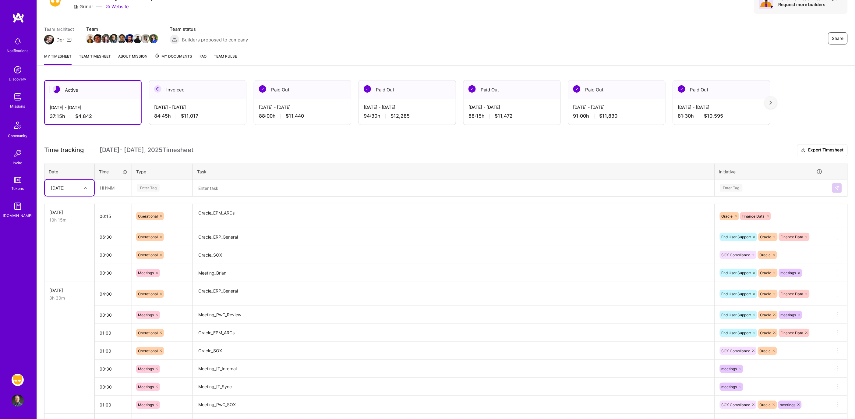
scroll to position [29, 0]
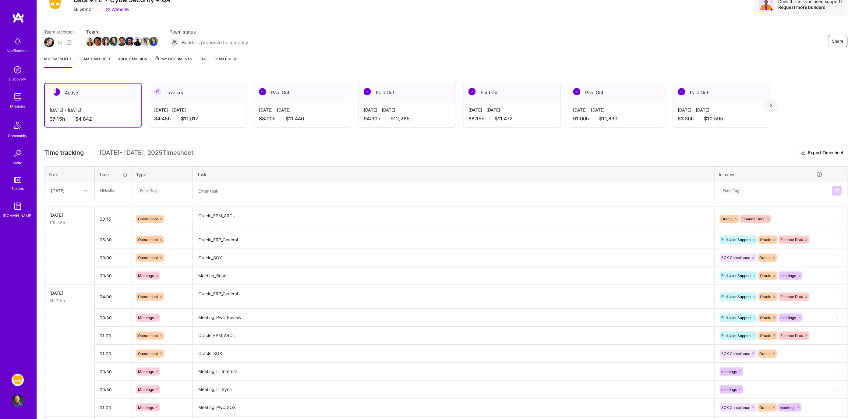
click at [318, 46] on div "Team architect Dor Team Team status Builders proposed to company Share" at bounding box center [446, 38] width 804 height 19
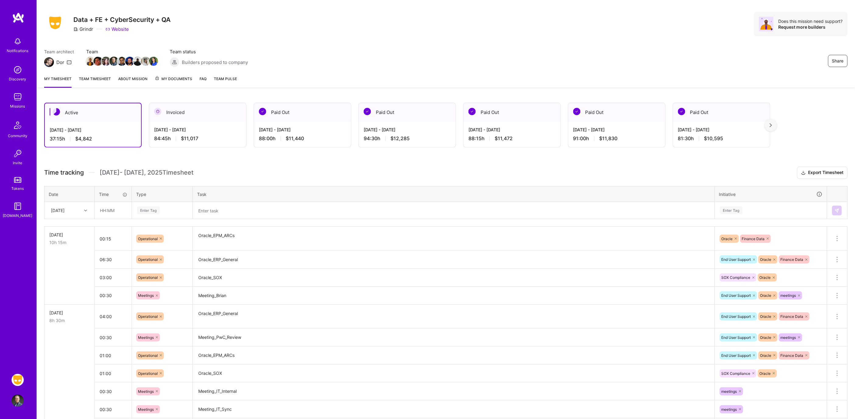
scroll to position [0, 0]
